Goal: Information Seeking & Learning: Check status

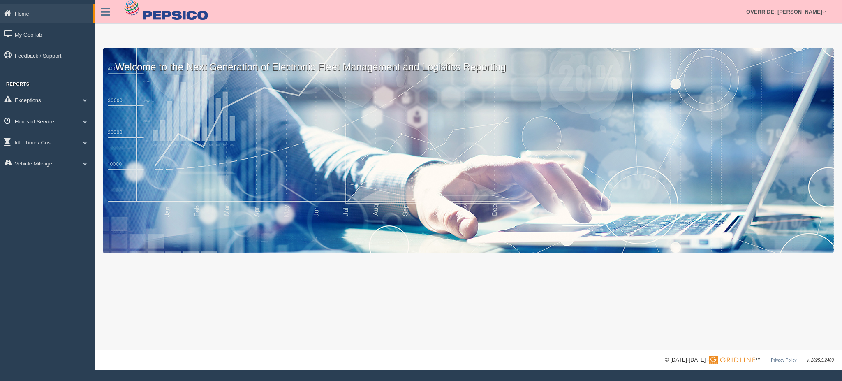
click at [60, 122] on link "Hours of Service" at bounding box center [47, 121] width 95 height 19
click at [56, 141] on link "HOS Explanation Reports" at bounding box center [54, 140] width 78 height 15
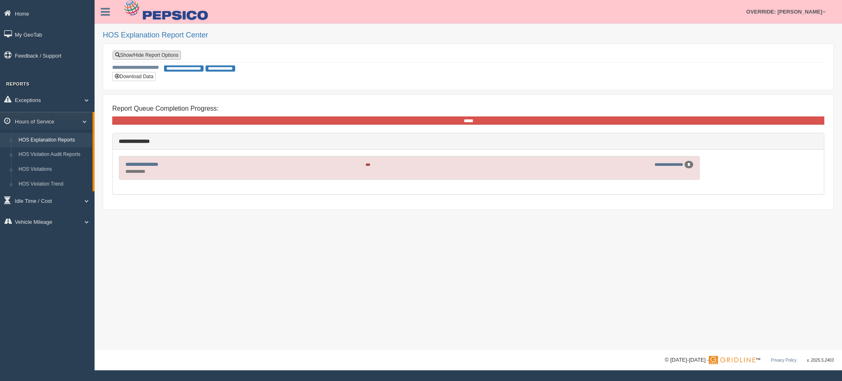
click at [170, 52] on link "Show/Hide Report Options" at bounding box center [147, 55] width 68 height 9
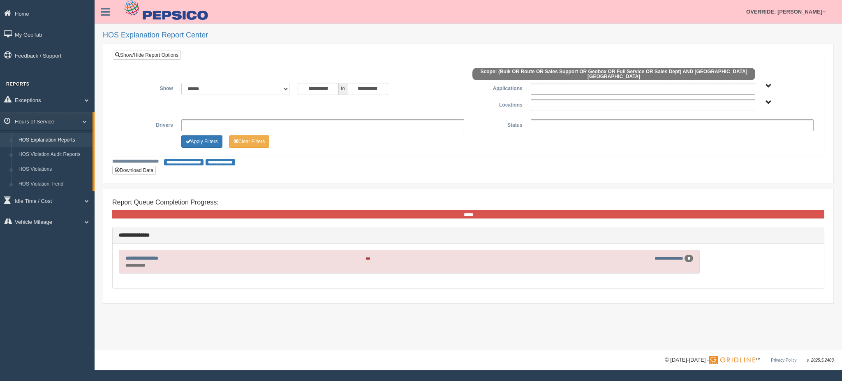
click at [268, 83] on select "**********" at bounding box center [235, 89] width 108 height 12
select select "**********"
click at [181, 83] on select "**********" at bounding box center [235, 89] width 108 height 12
type input "**********"
type input "*********"
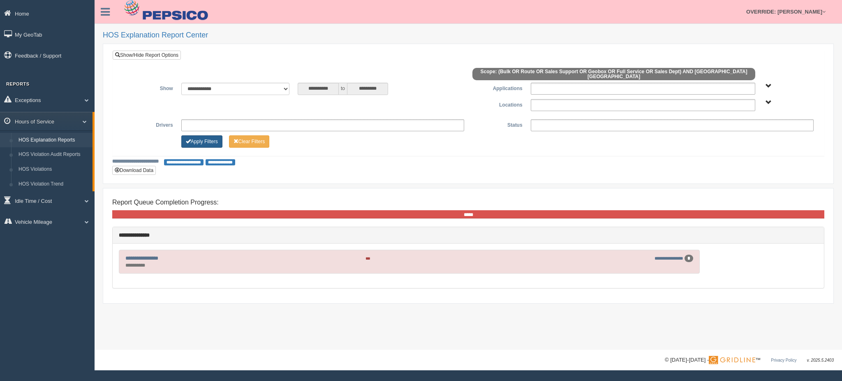
click at [207, 138] on button "Apply Filters" at bounding box center [201, 141] width 41 height 12
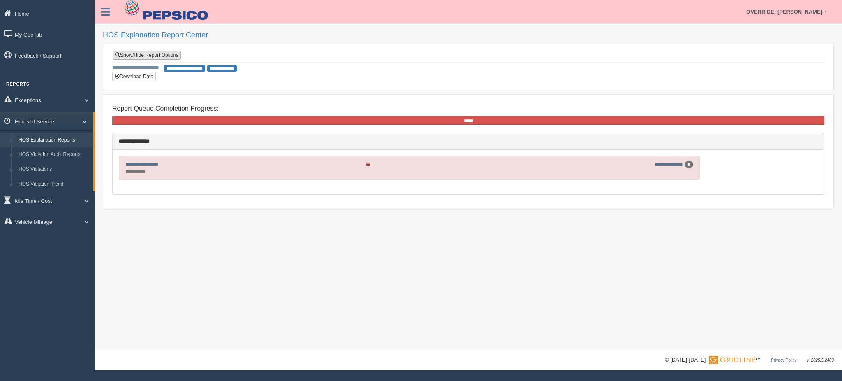
click at [172, 58] on link "Show/Hide Report Options" at bounding box center [147, 55] width 68 height 9
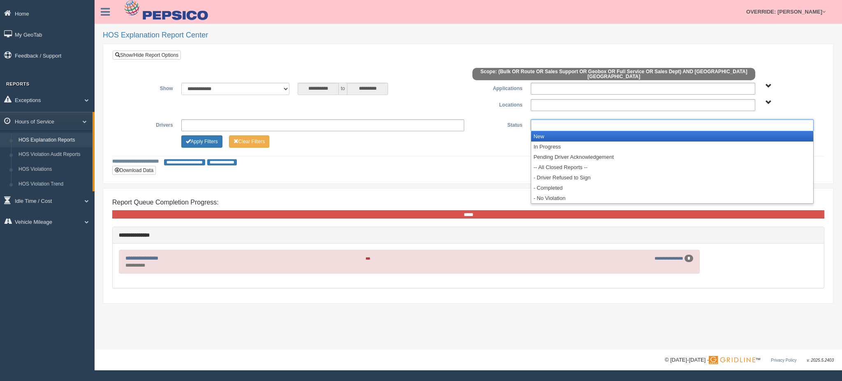
click at [560, 119] on ul at bounding box center [672, 125] width 283 height 12
click at [554, 132] on li "New" at bounding box center [672, 136] width 282 height 10
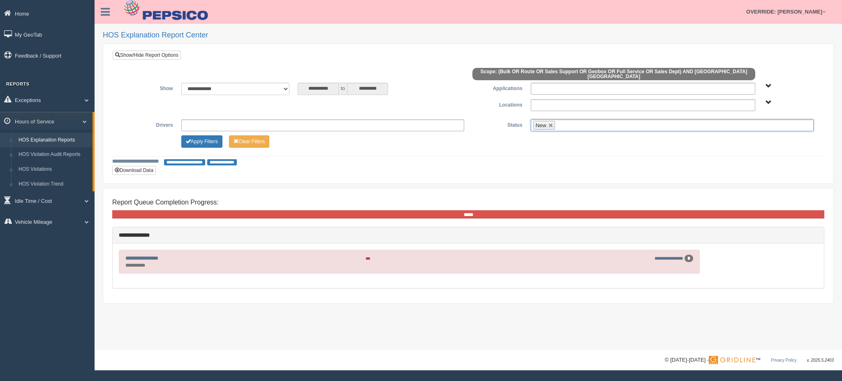
click at [565, 120] on input "text" at bounding box center [562, 125] width 10 height 10
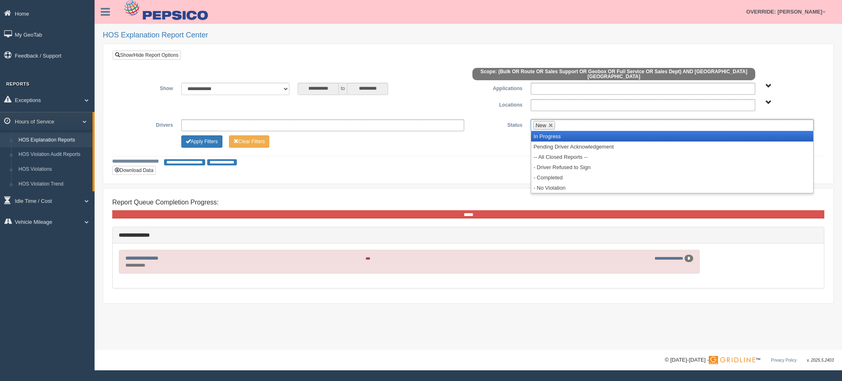
click at [567, 131] on li "In Progress" at bounding box center [672, 136] width 282 height 10
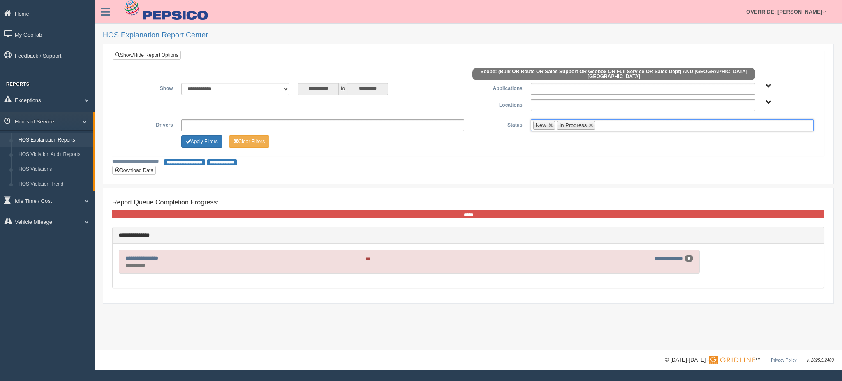
click at [610, 120] on ul "New In Progress" at bounding box center [672, 125] width 283 height 12
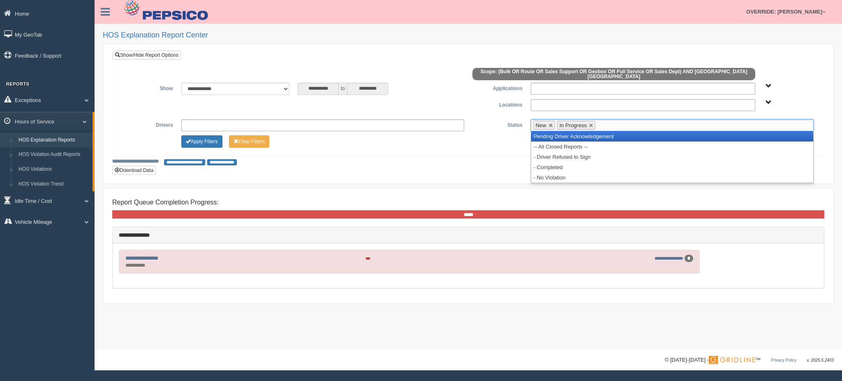
click at [603, 131] on li "Pending Driver Acknowledgement" at bounding box center [672, 136] width 282 height 10
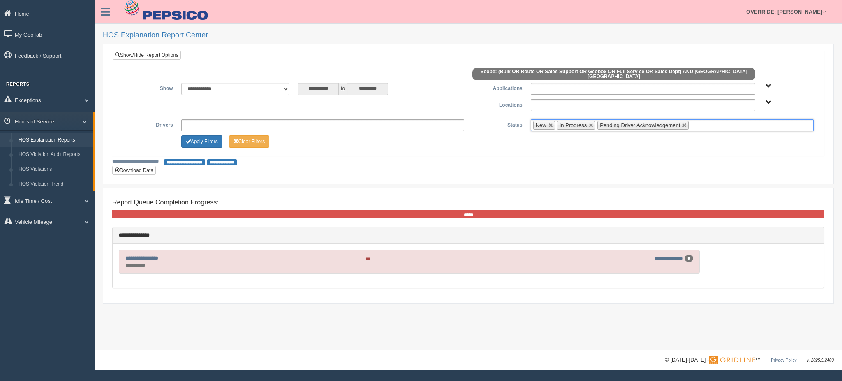
click at [701, 122] on ul "New In Progress Pending Driver Acknowledgement" at bounding box center [672, 125] width 283 height 12
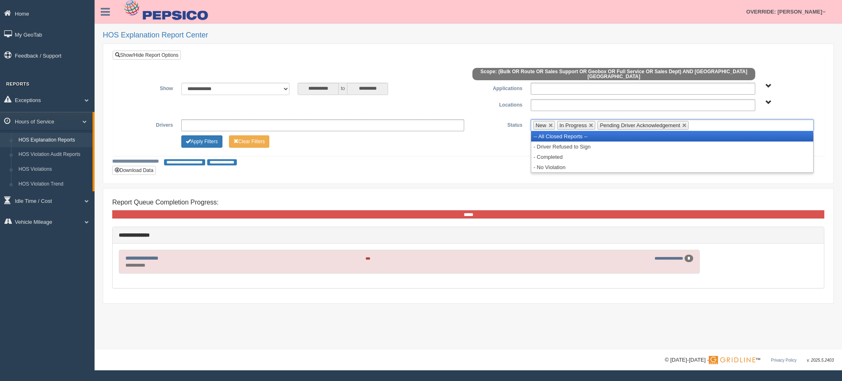
click at [688, 132] on li "-- All Closed Reports --" at bounding box center [672, 136] width 282 height 10
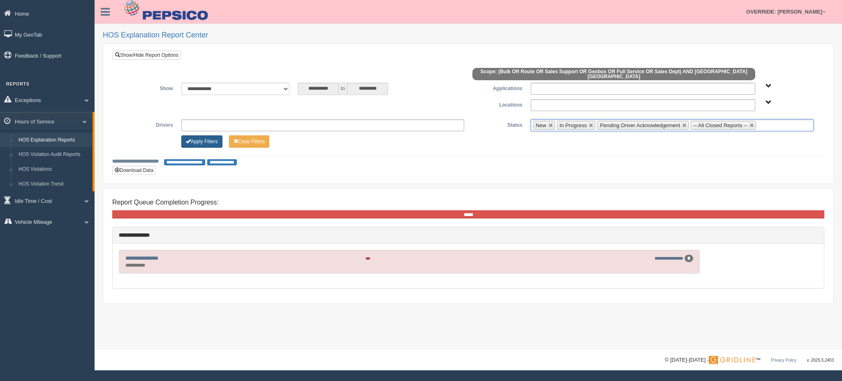
click at [207, 137] on button "Apply Filters" at bounding box center [201, 141] width 41 height 12
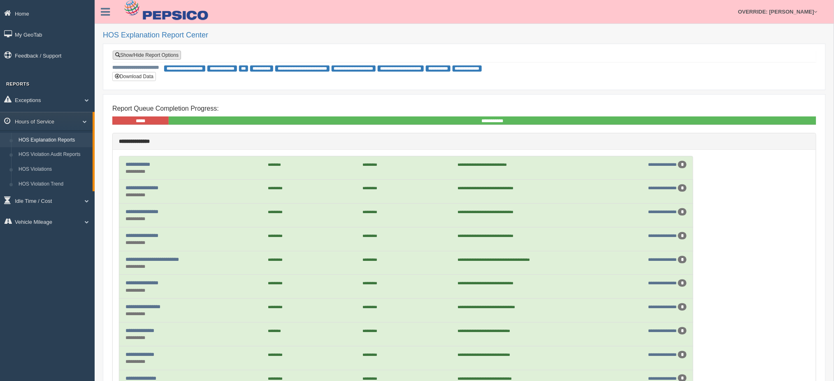
click at [150, 53] on link "Show/Hide Report Options" at bounding box center [147, 55] width 68 height 9
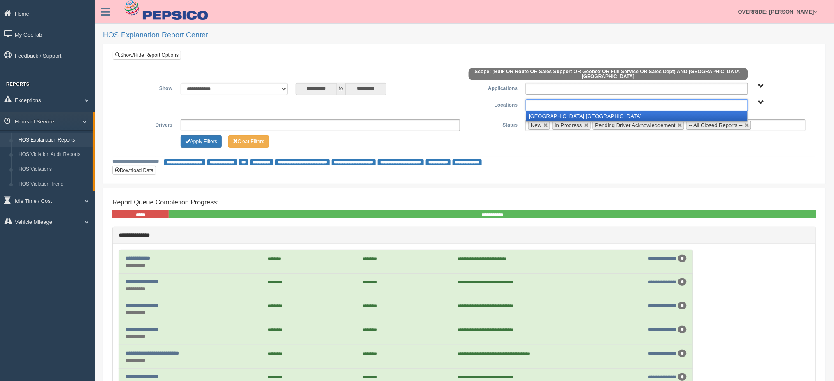
click at [540, 102] on ul at bounding box center [637, 105] width 222 height 12
click at [541, 111] on li "[GEOGRAPHIC_DATA] [GEOGRAPHIC_DATA]" at bounding box center [636, 116] width 221 height 10
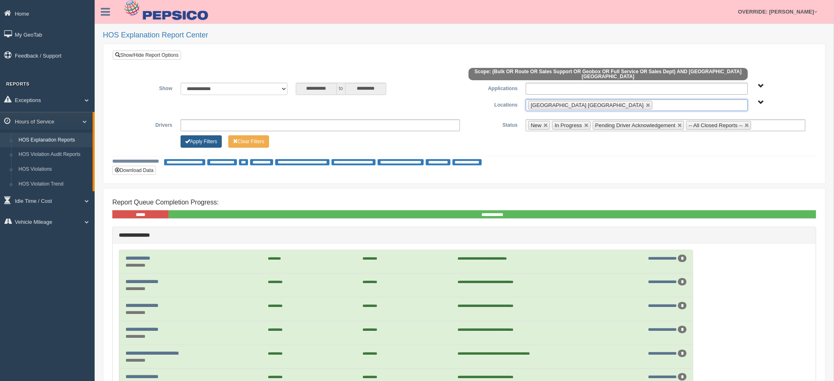
click at [208, 141] on button "Apply Filters" at bounding box center [201, 141] width 41 height 12
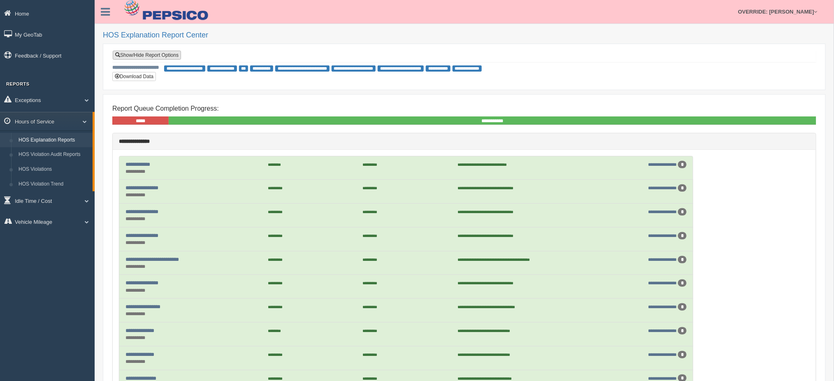
click at [158, 57] on link "Show/Hide Report Options" at bounding box center [147, 55] width 68 height 9
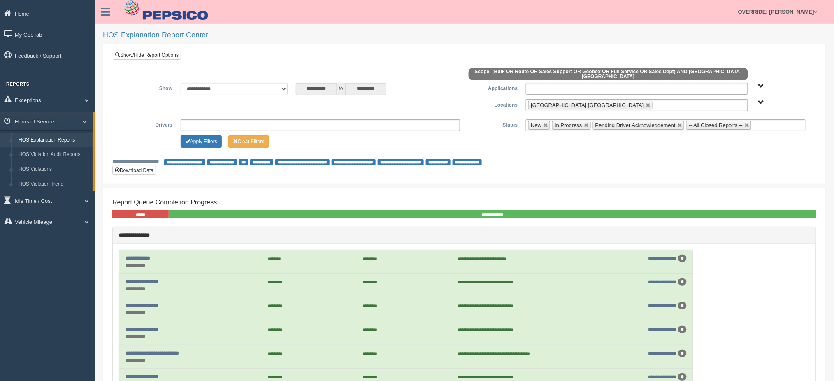
click at [544, 83] on ul at bounding box center [637, 89] width 222 height 12
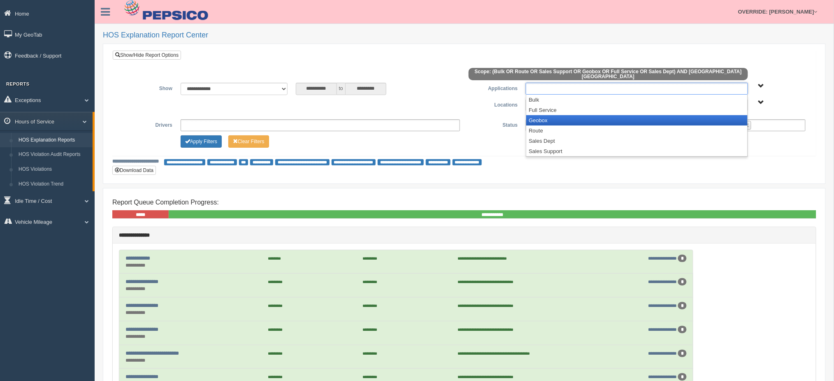
click at [542, 115] on li "Geobox" at bounding box center [636, 120] width 221 height 10
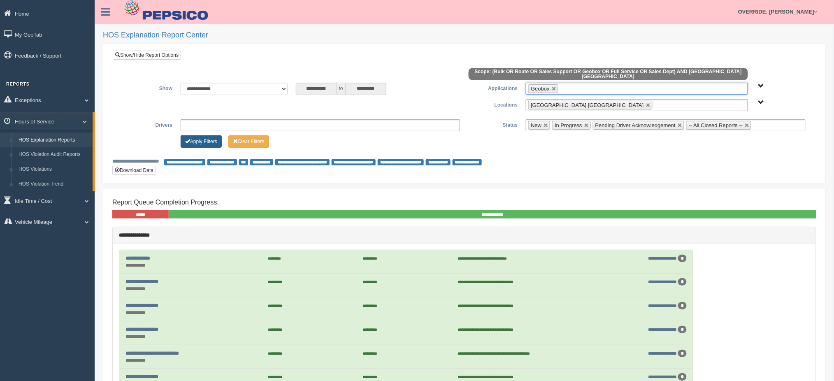
click at [196, 140] on button "Apply Filters" at bounding box center [201, 141] width 41 height 12
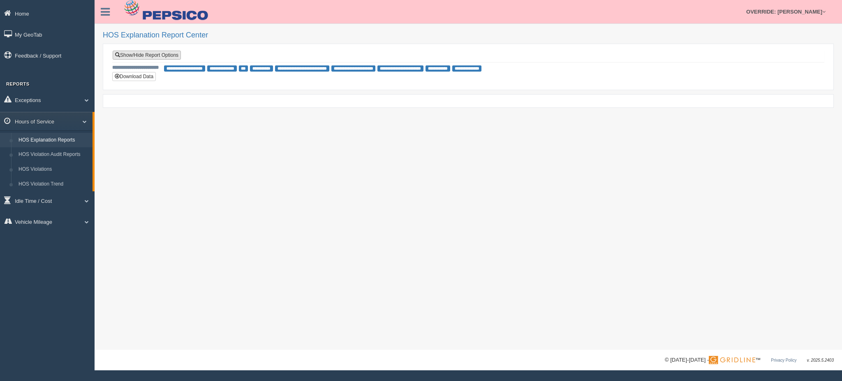
click at [163, 57] on link "Show/Hide Report Options" at bounding box center [147, 55] width 68 height 9
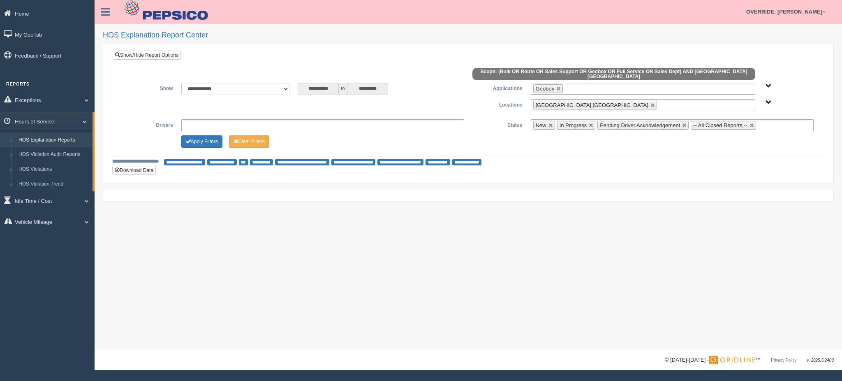
click at [555, 84] on li "Geobox" at bounding box center [548, 88] width 30 height 9
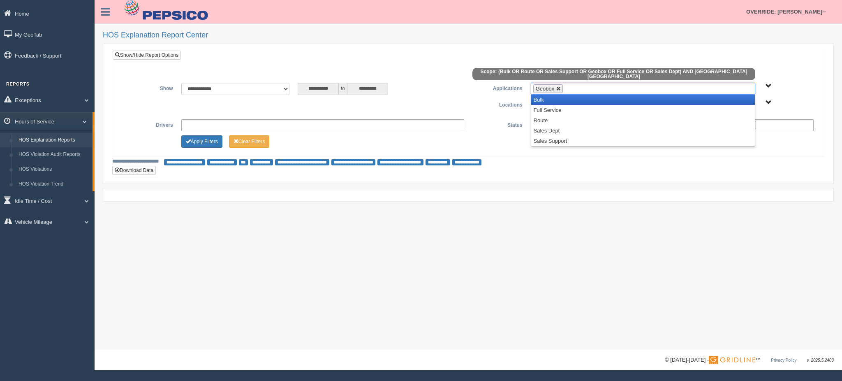
click at [556, 86] on link at bounding box center [558, 88] width 5 height 5
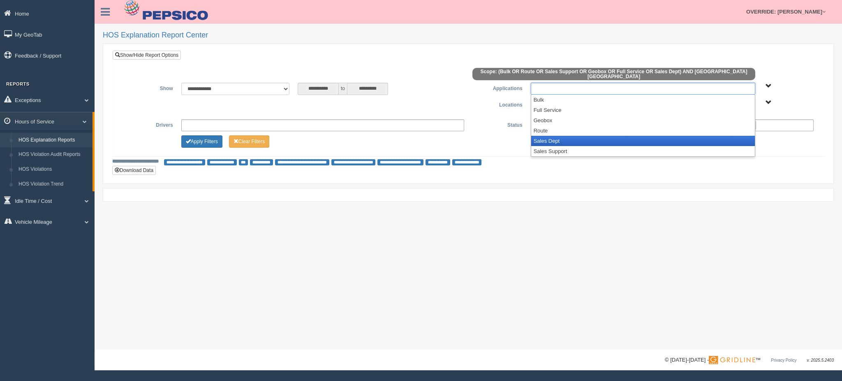
click at [550, 136] on li "Sales Dept" at bounding box center [643, 141] width 224 height 10
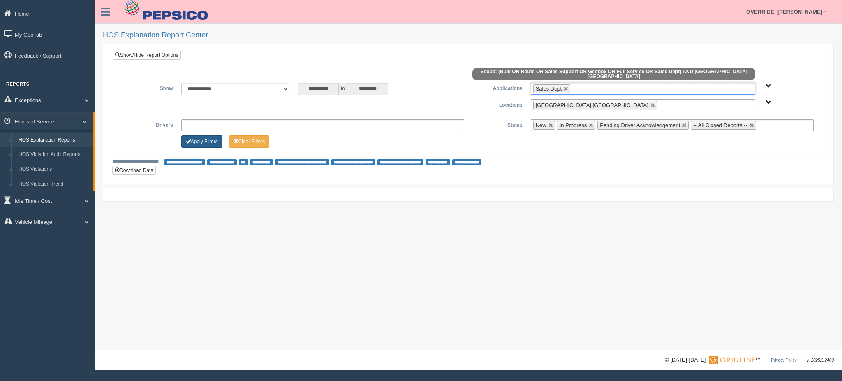
click at [199, 135] on button "Apply Filters" at bounding box center [201, 141] width 41 height 12
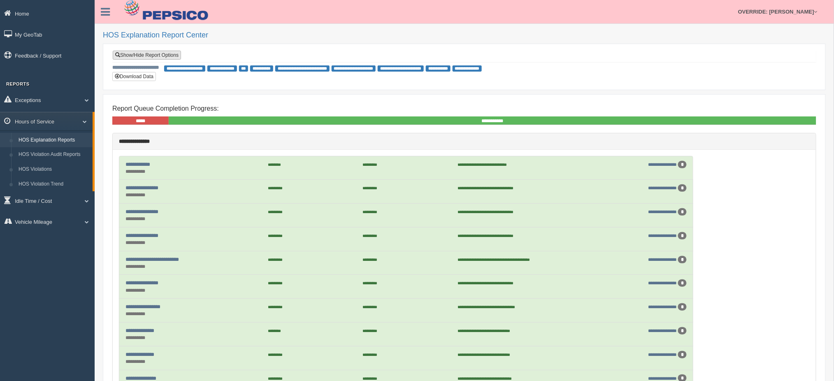
click at [170, 57] on link "Show/Hide Report Options" at bounding box center [147, 55] width 68 height 9
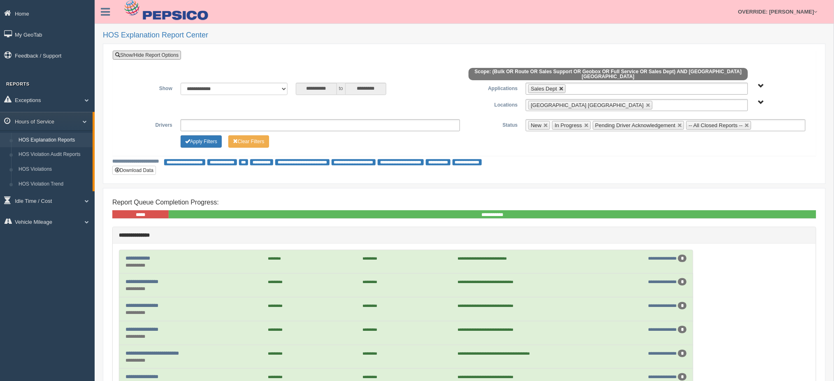
click at [560, 86] on link at bounding box center [561, 88] width 5 height 5
type input "**********"
click at [646, 103] on link at bounding box center [648, 105] width 5 height 5
type input "**********"
click at [200, 136] on button "Apply Filters" at bounding box center [201, 141] width 41 height 12
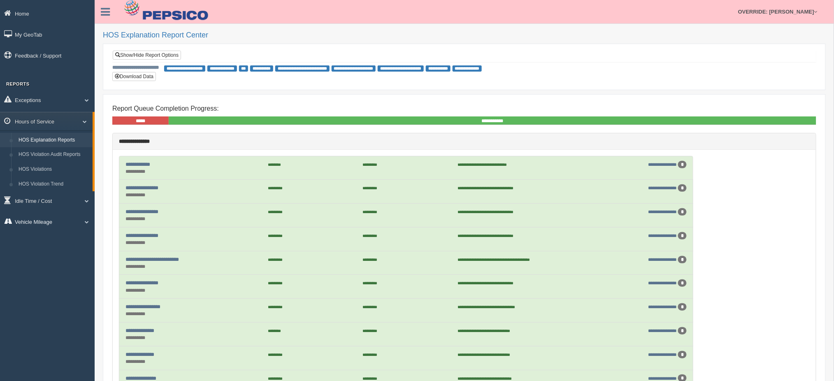
drag, startPoint x: 50, startPoint y: 218, endPoint x: 45, endPoint y: 226, distance: 9.9
click at [50, 218] on link "Vehicle Mileage" at bounding box center [47, 221] width 95 height 19
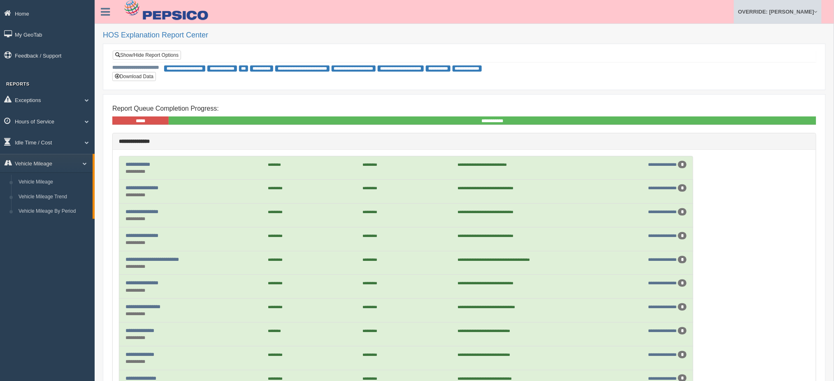
click at [796, 13] on link "OVERRIDE: [PERSON_NAME]" at bounding box center [778, 11] width 88 height 23
click at [759, 49] on link "Log Off" at bounding box center [776, 49] width 90 height 17
